Goal: Find specific page/section: Find specific page/section

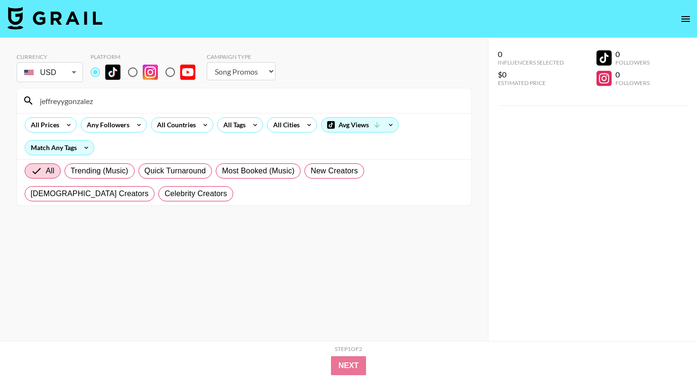
select select "Song"
click at [249, 130] on icon at bounding box center [255, 125] width 15 height 14
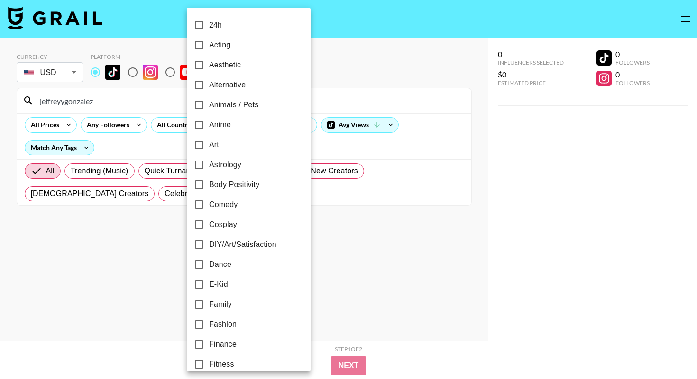
scroll to position [528, 0]
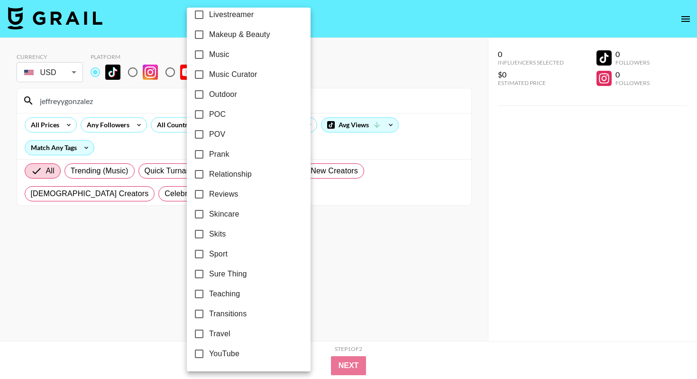
click at [220, 295] on span "Teaching" at bounding box center [224, 293] width 31 height 11
click at [209, 295] on input "Teaching" at bounding box center [199, 294] width 20 height 20
checkbox input "true"
click at [354, 215] on div at bounding box center [348, 189] width 697 height 379
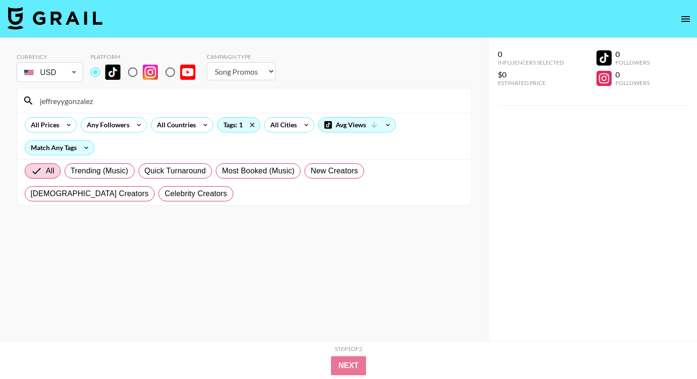
click at [104, 95] on input "jeffreyygonzalez" at bounding box center [250, 100] width 432 height 15
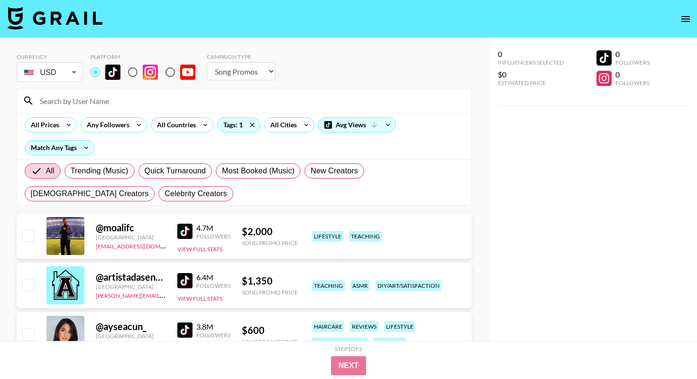
click at [174, 195] on div "All Trending (Music) Quick Turnaround Most Booked (Music) New Creators [DEMOGRA…" at bounding box center [244, 182] width 443 height 46
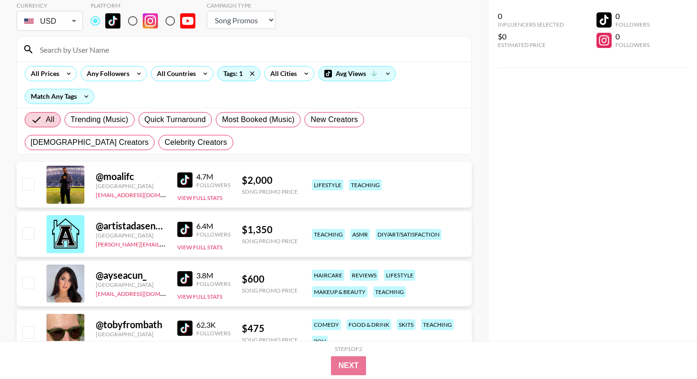
scroll to position [0, 0]
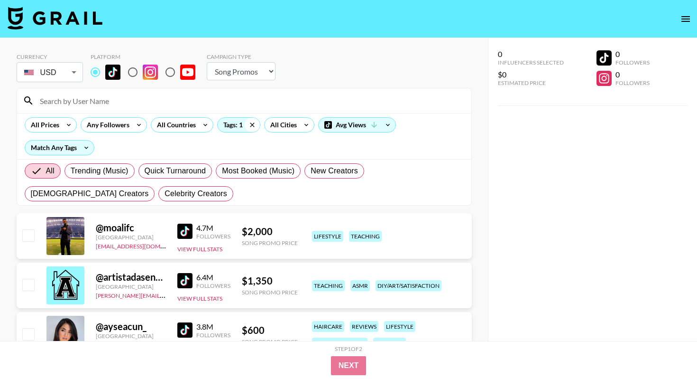
click at [248, 121] on icon at bounding box center [252, 125] width 15 height 14
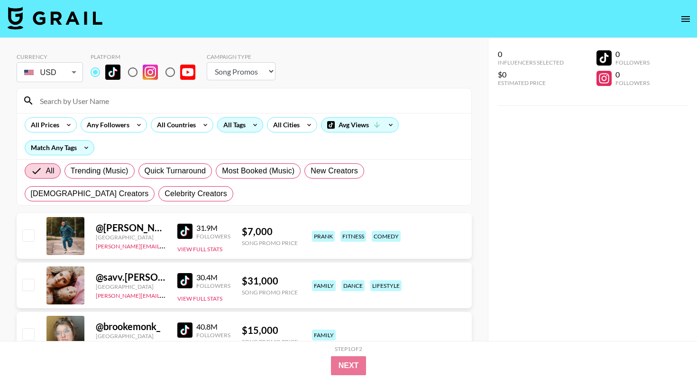
click at [139, 100] on input at bounding box center [250, 100] width 432 height 15
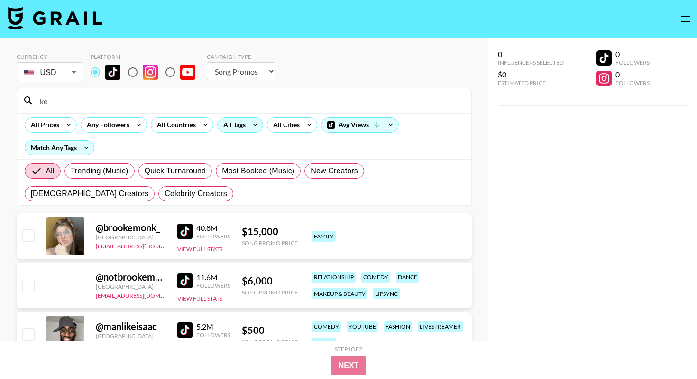
type input "k"
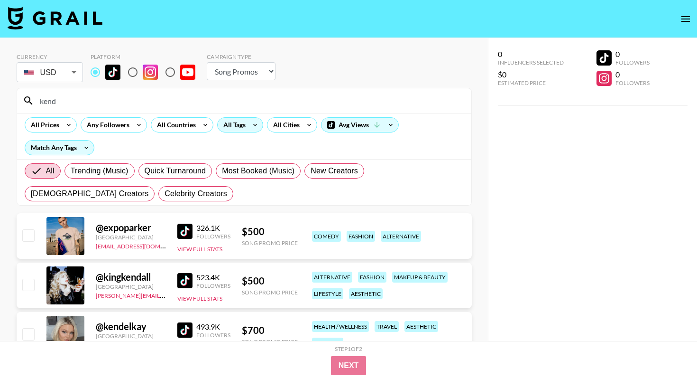
type input "kend"
